Goal: Check status: Check status

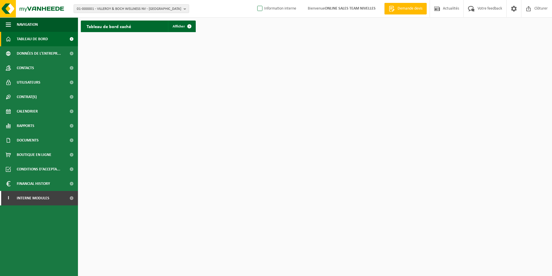
click at [259, 7] on label "Information interne" at bounding box center [276, 8] width 40 height 9
click at [255, 0] on input "Information interne" at bounding box center [255, 0] width 0 height 0
checkbox input "true"
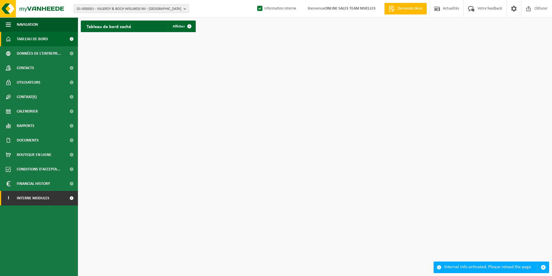
click at [52, 197] on link "I Interne modules" at bounding box center [39, 198] width 78 height 14
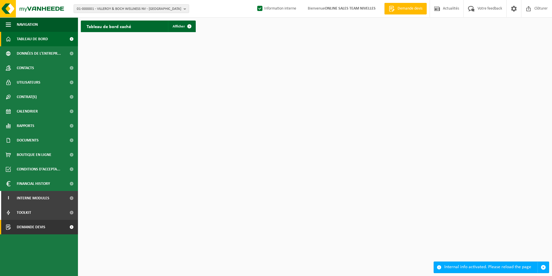
click at [33, 224] on span "Demande devis" at bounding box center [31, 227] width 29 height 14
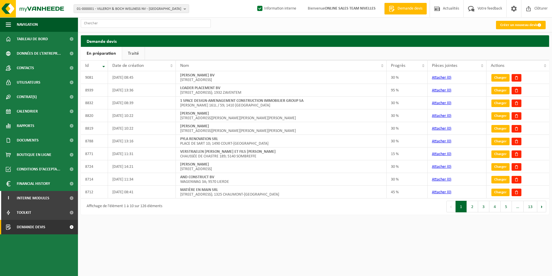
click at [132, 51] on link "Traité" at bounding box center [133, 53] width 23 height 13
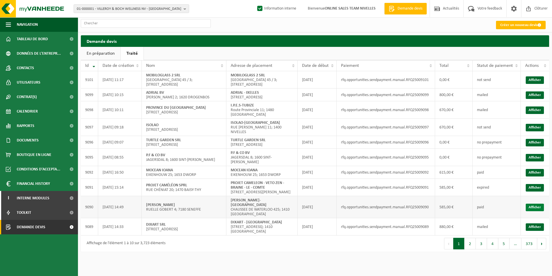
click at [542, 210] on link "Afficher" at bounding box center [535, 207] width 18 height 8
click at [536, 187] on link "Afficher" at bounding box center [535, 188] width 18 height 8
click at [542, 172] on link "Afficher" at bounding box center [535, 173] width 18 height 8
click at [539, 127] on link "Afficher" at bounding box center [535, 128] width 18 height 8
click at [530, 172] on link "Afficher" at bounding box center [535, 173] width 18 height 8
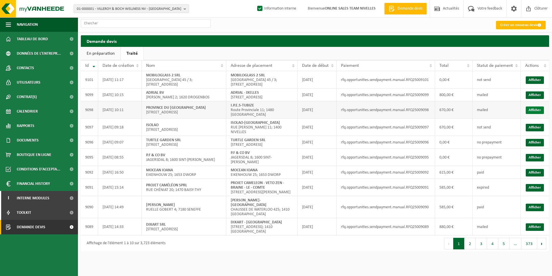
click at [540, 111] on link "Afficher" at bounding box center [535, 110] width 18 height 8
click at [535, 114] on link "Afficher" at bounding box center [535, 110] width 18 height 8
click at [530, 98] on link "Afficher" at bounding box center [535, 95] width 18 height 8
